Goal: Book appointment/travel/reservation

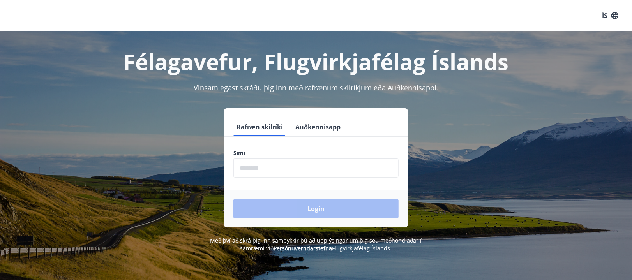
click at [338, 172] on input "phone" at bounding box center [315, 168] width 165 height 19
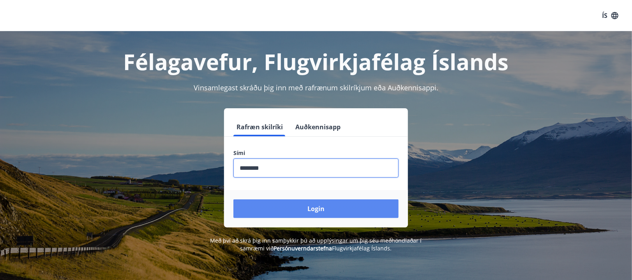
type input "********"
click at [342, 215] on button "Login" at bounding box center [315, 208] width 165 height 19
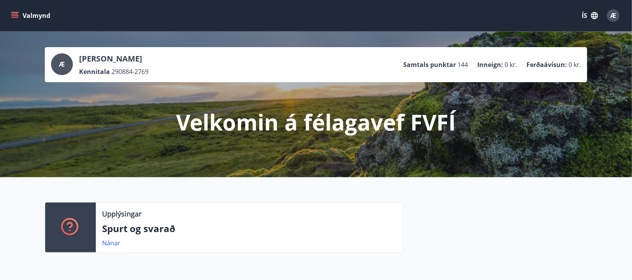
click at [33, 19] on button "Valmynd" at bounding box center [31, 16] width 44 height 14
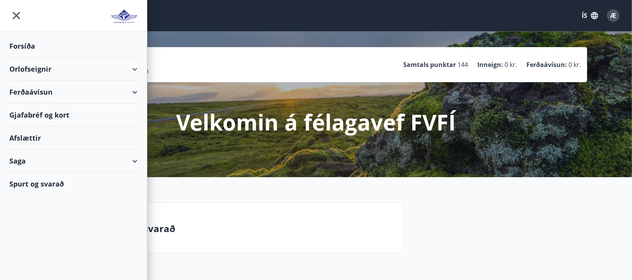
click at [131, 71] on div "Orlofseignir" at bounding box center [73, 69] width 128 height 23
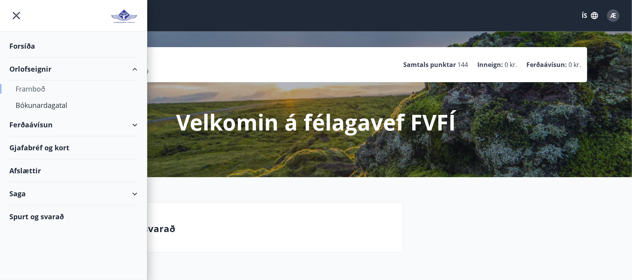
click at [41, 90] on div "Framboð" at bounding box center [74, 89] width 116 height 16
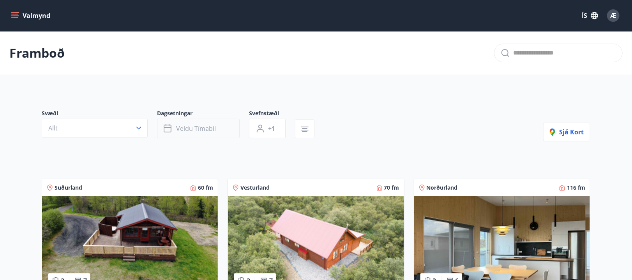
click at [166, 131] on icon "button" at bounding box center [168, 128] width 9 height 9
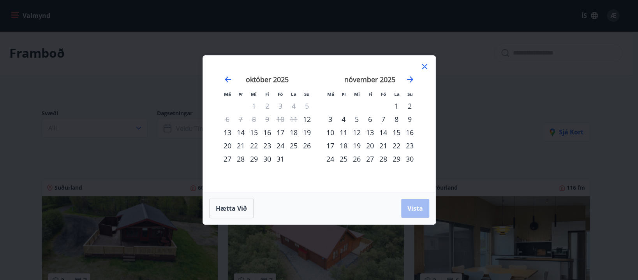
click at [267, 160] on div "30" at bounding box center [267, 158] width 13 height 13
click at [332, 121] on div "3" at bounding box center [330, 119] width 13 height 13
click at [419, 208] on span "Vista" at bounding box center [415, 208] width 16 height 9
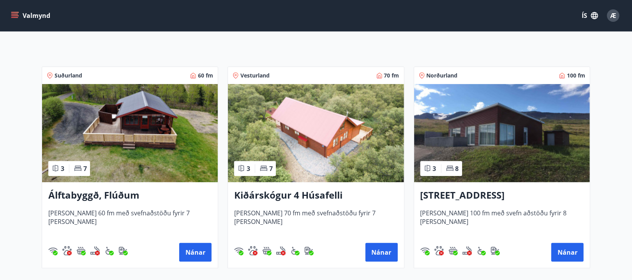
scroll to position [125, 0]
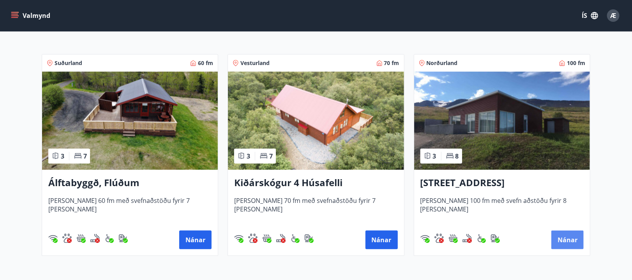
click at [570, 246] on button "Nánar" at bounding box center [567, 240] width 32 height 19
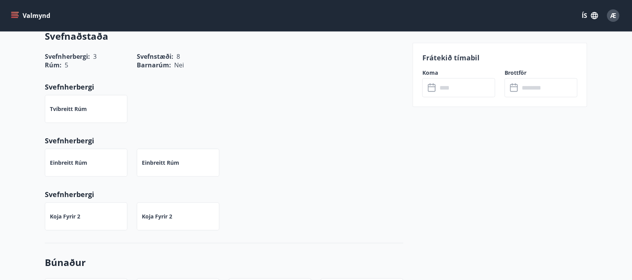
scroll to position [390, 0]
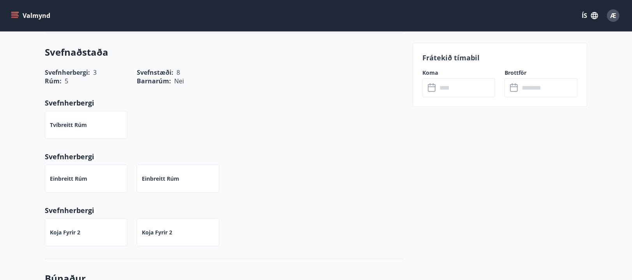
click at [427, 87] on div "​ ​" at bounding box center [458, 87] width 73 height 19
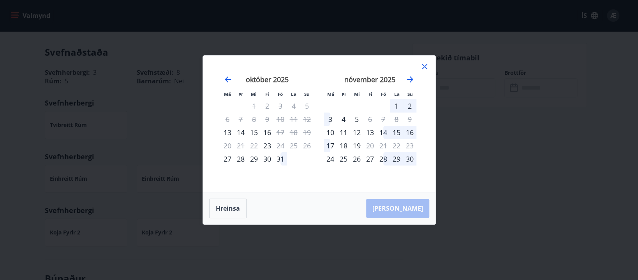
click at [282, 160] on div "31" at bounding box center [280, 158] width 13 height 13
click at [331, 121] on div "3" at bounding box center [330, 119] width 13 height 13
click at [284, 157] on div "31" at bounding box center [280, 158] width 13 height 13
click at [279, 159] on div "31" at bounding box center [280, 158] width 13 height 13
click at [398, 108] on div "1" at bounding box center [396, 105] width 13 height 13
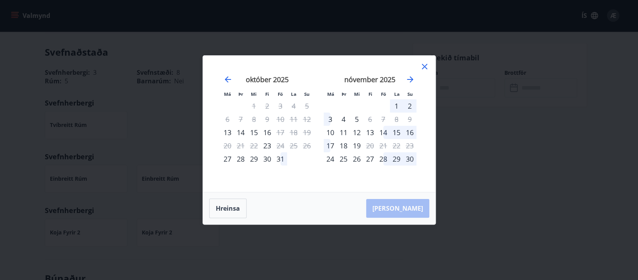
click at [425, 67] on icon at bounding box center [424, 66] width 9 height 9
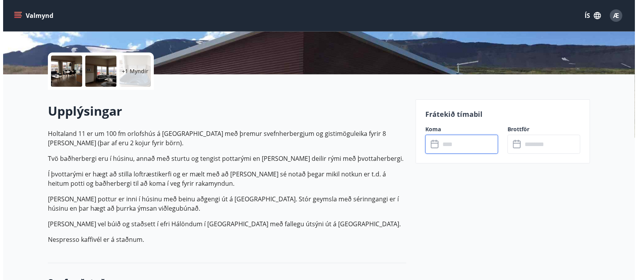
scroll to position [0, 0]
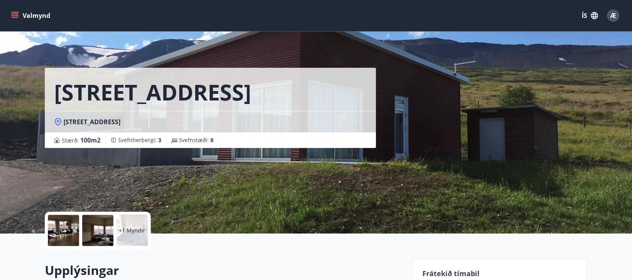
click at [70, 238] on div at bounding box center [63, 230] width 31 height 31
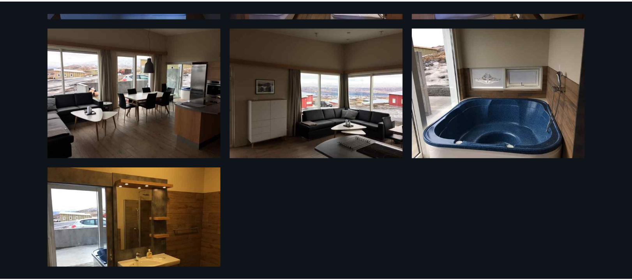
scroll to position [190, 0]
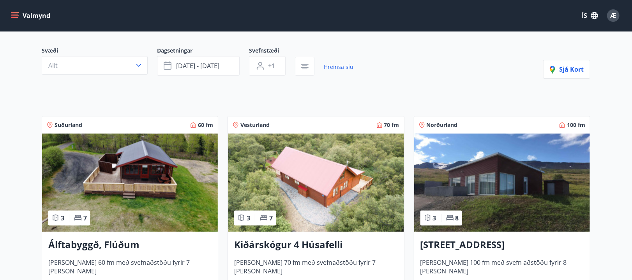
scroll to position [47, 0]
